Goal: Task Accomplishment & Management: Use online tool/utility

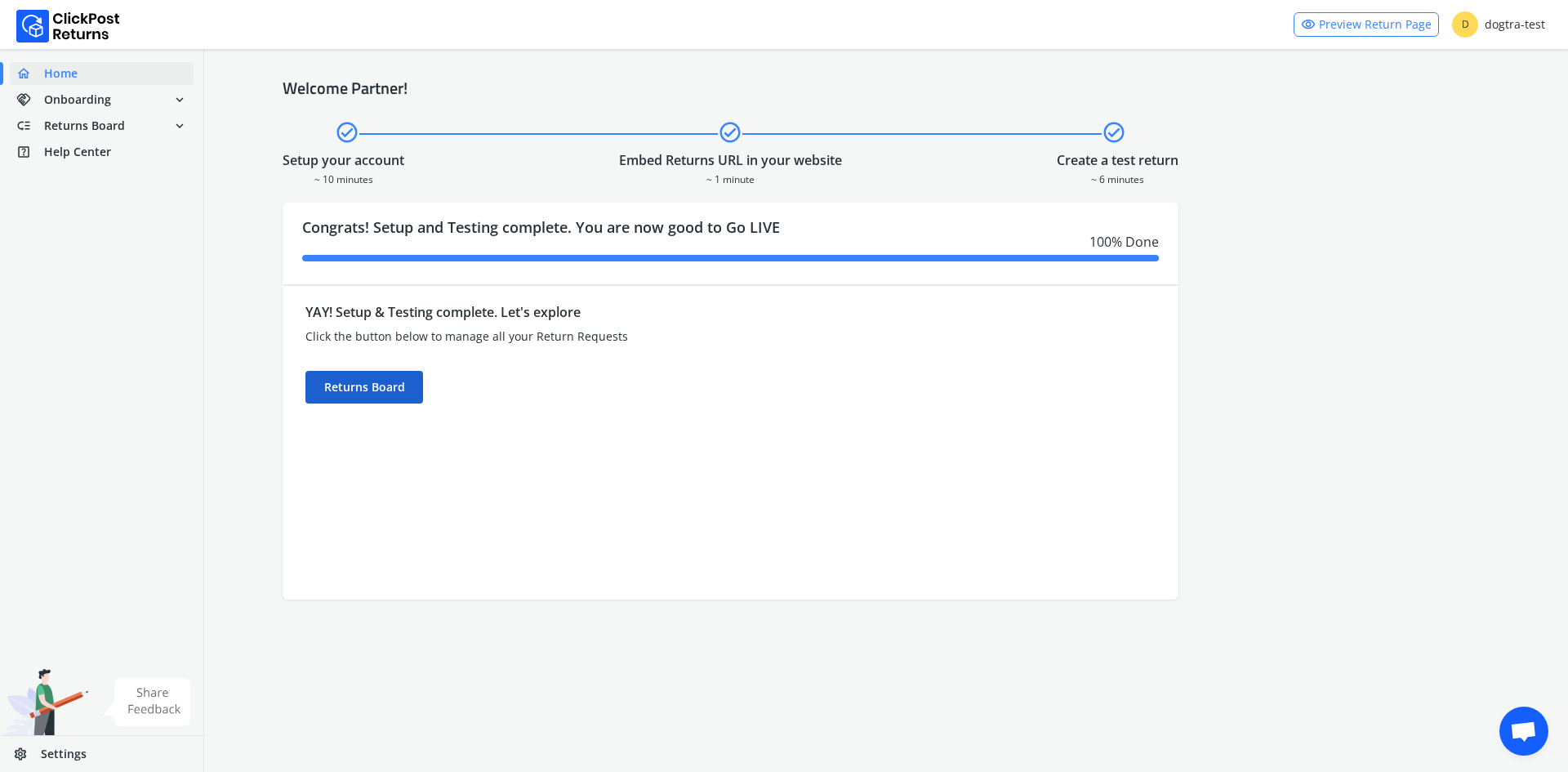
click at [391, 380] on div "Returns Board" at bounding box center [364, 387] width 117 height 32
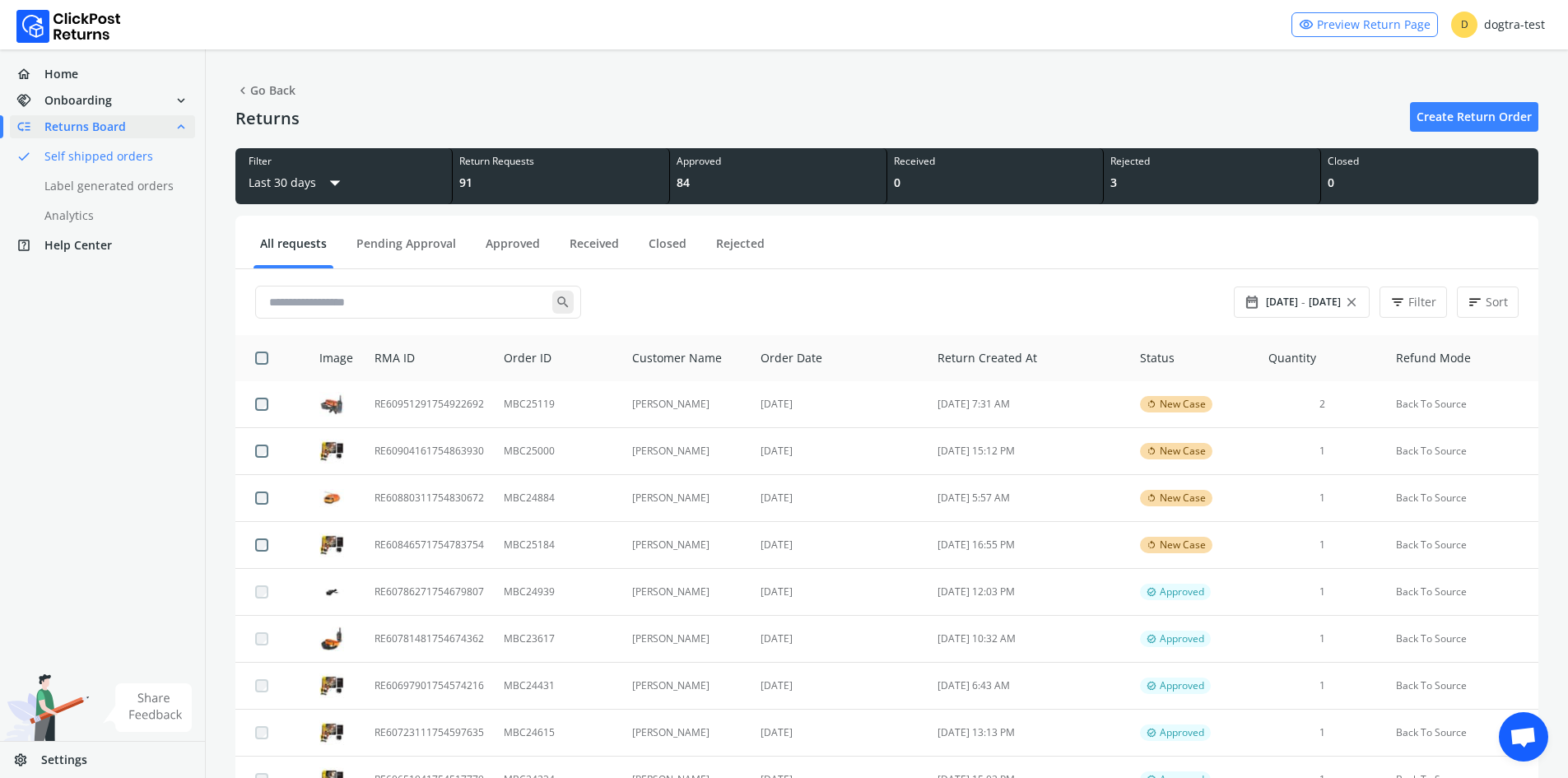
click at [1518, 742] on span "Open chat" at bounding box center [1523, 738] width 27 height 23
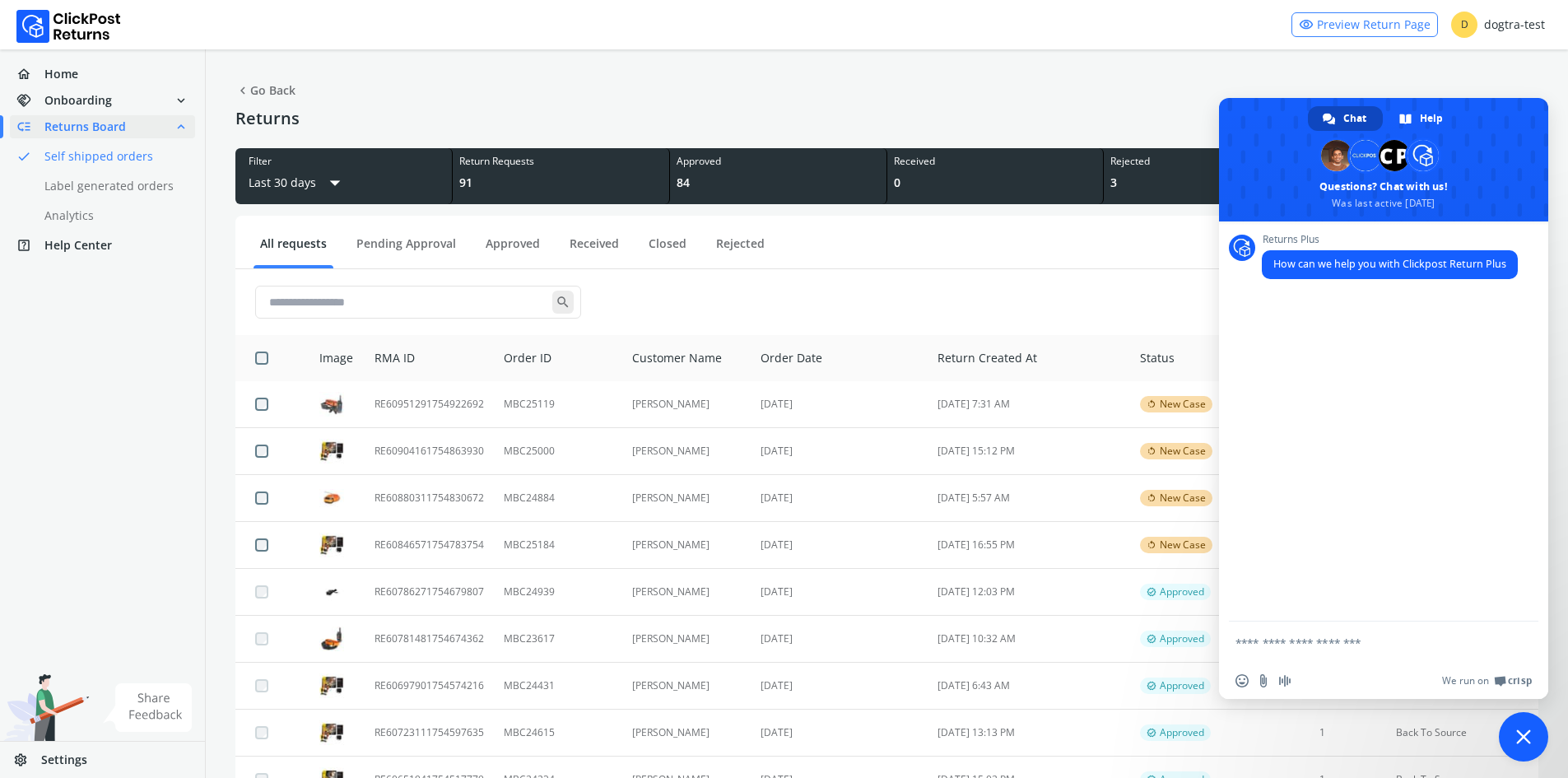
click at [1068, 80] on div "chevron_left Go Back Returns Create Return Order Filter Last 30 days arrow_drop…" at bounding box center [887, 722] width 1362 height 1345
click at [1516, 745] on span "Close chat" at bounding box center [1524, 736] width 50 height 50
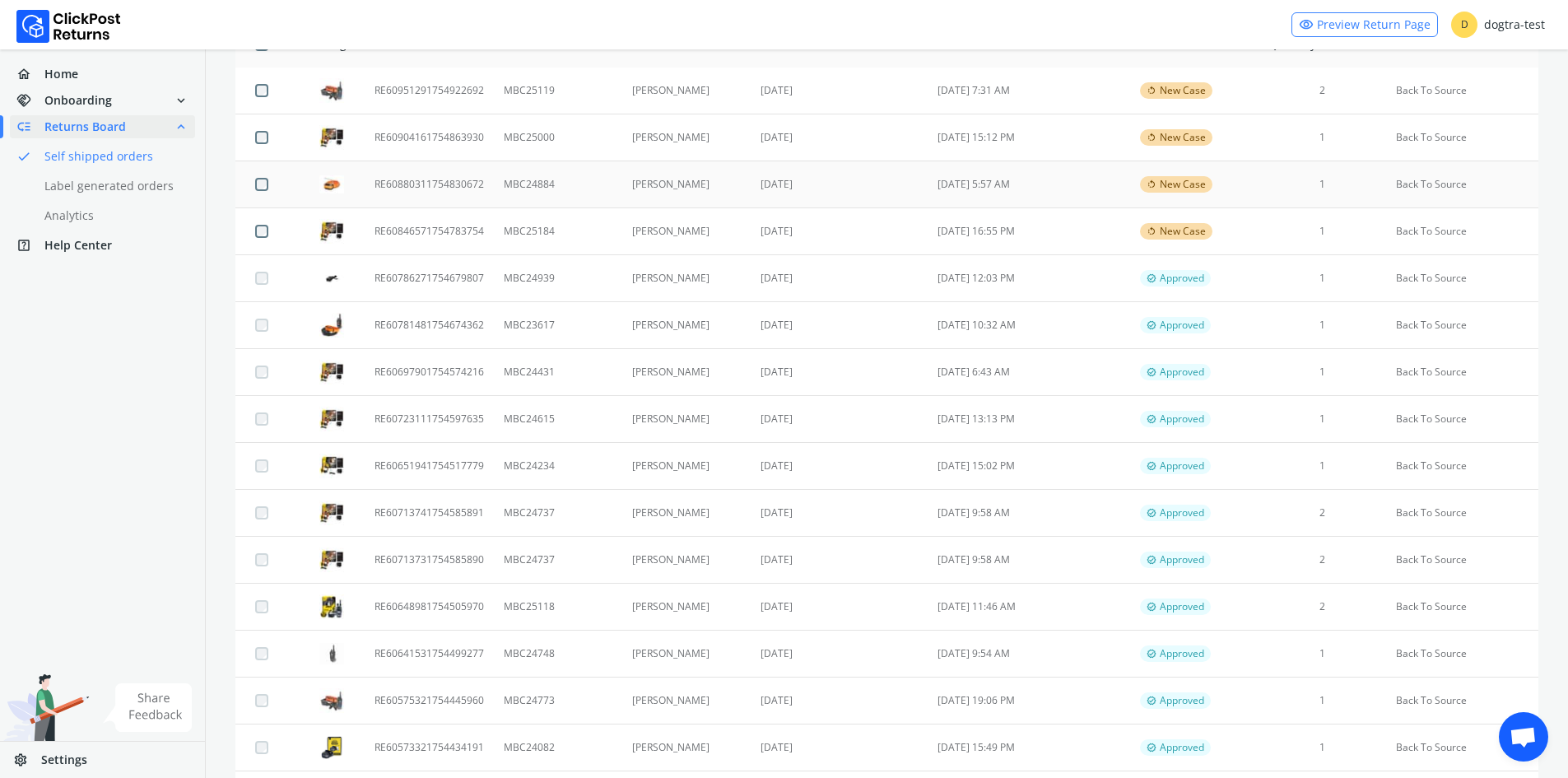
scroll to position [329, 0]
